Goal: Task Accomplishment & Management: Complete application form

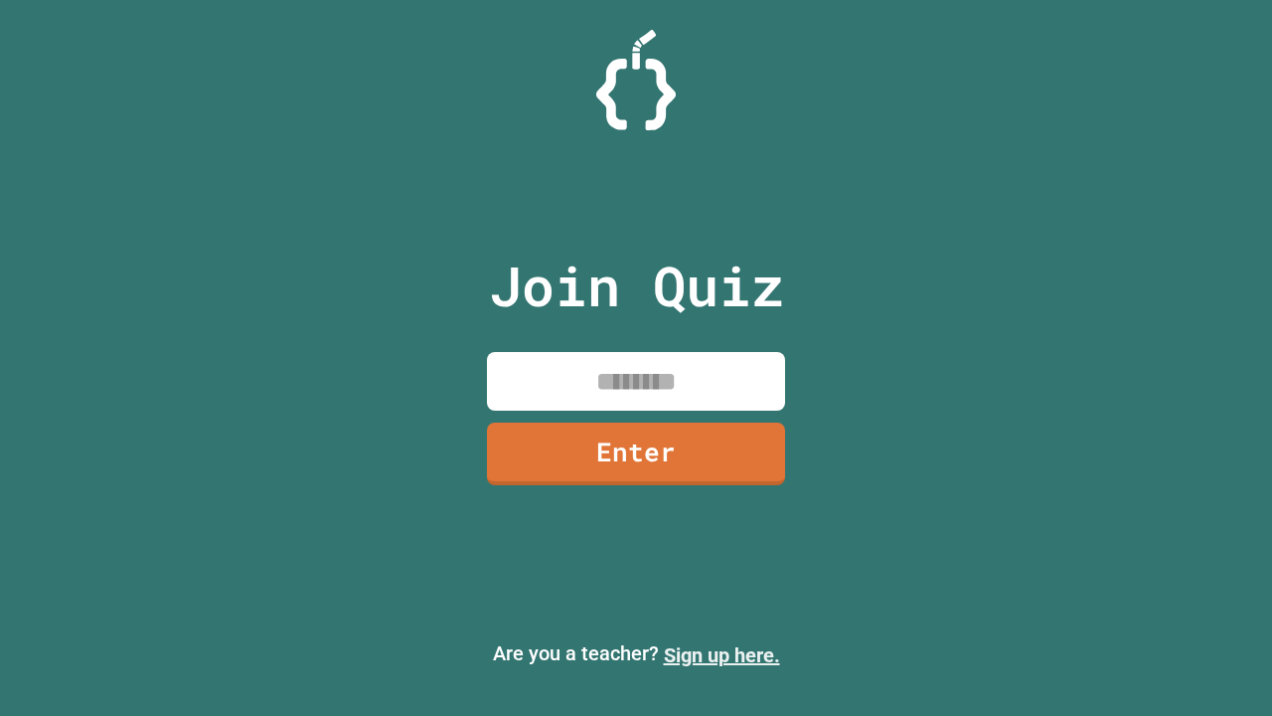
click at [722, 655] on link "Sign up here." at bounding box center [722, 655] width 116 height 24
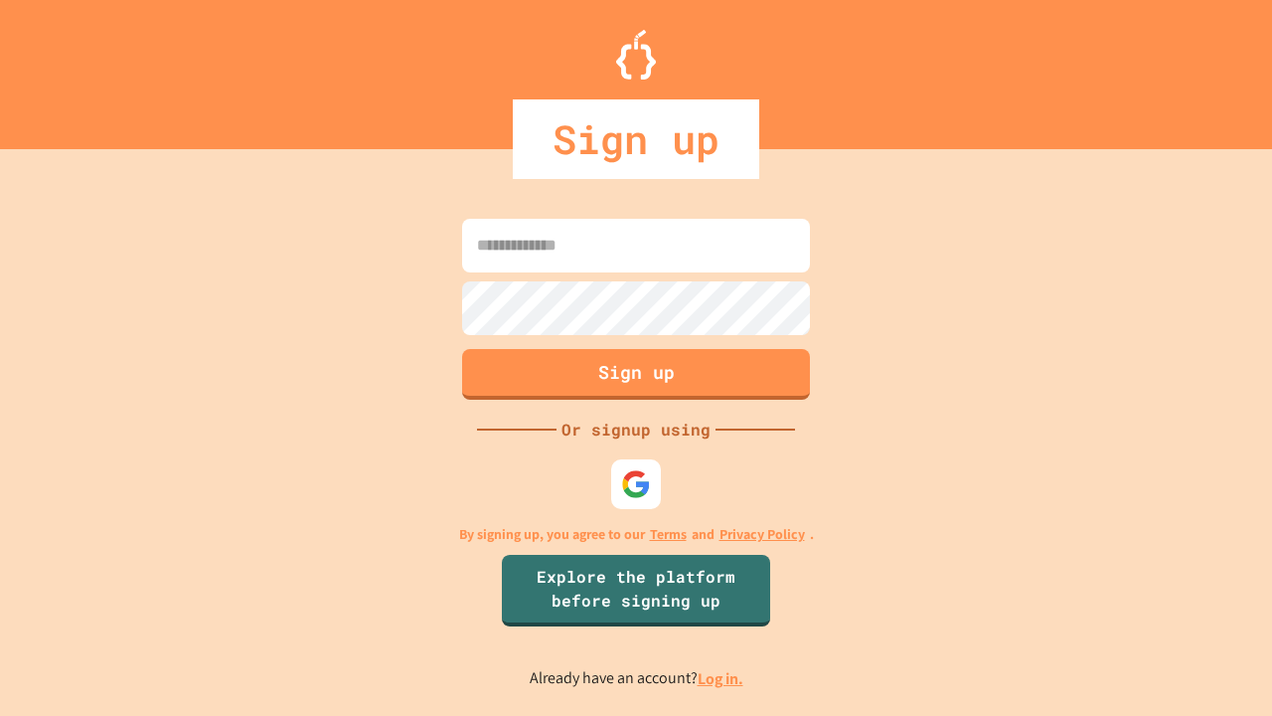
click at [722, 678] on link "Log in." at bounding box center [721, 678] width 46 height 21
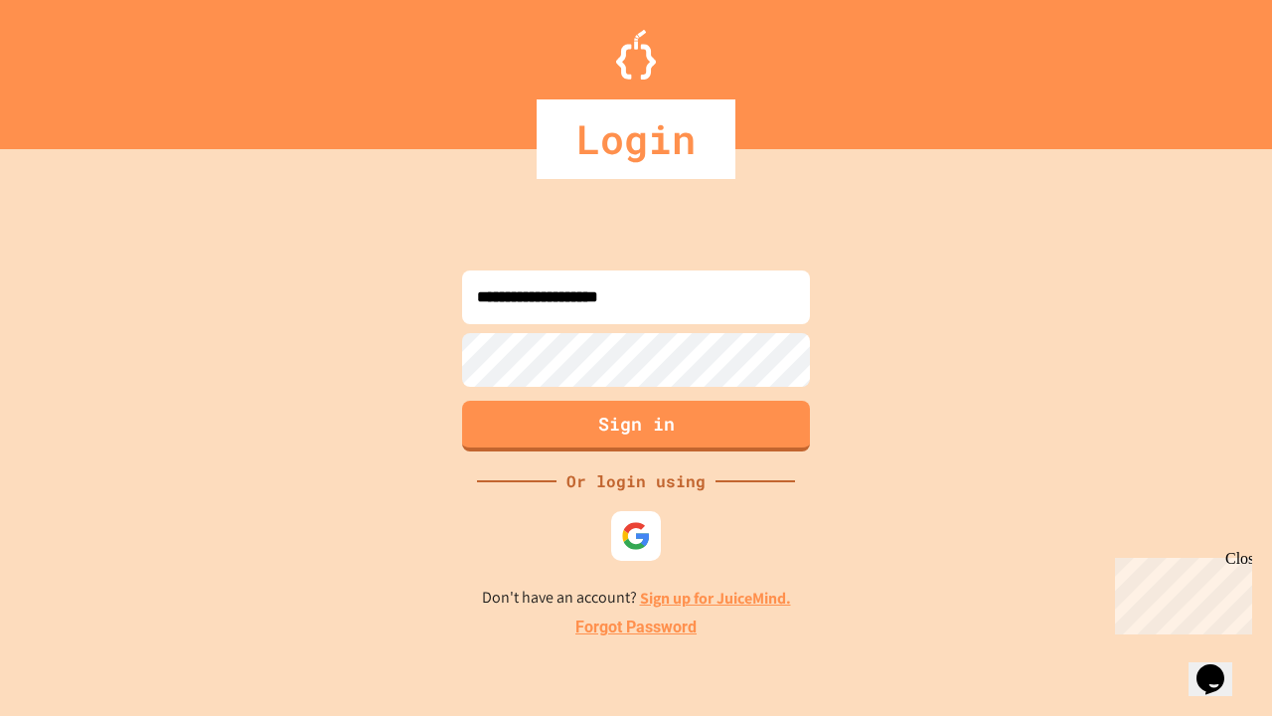
type input "**********"
